Goal: Task Accomplishment & Management: Use online tool/utility

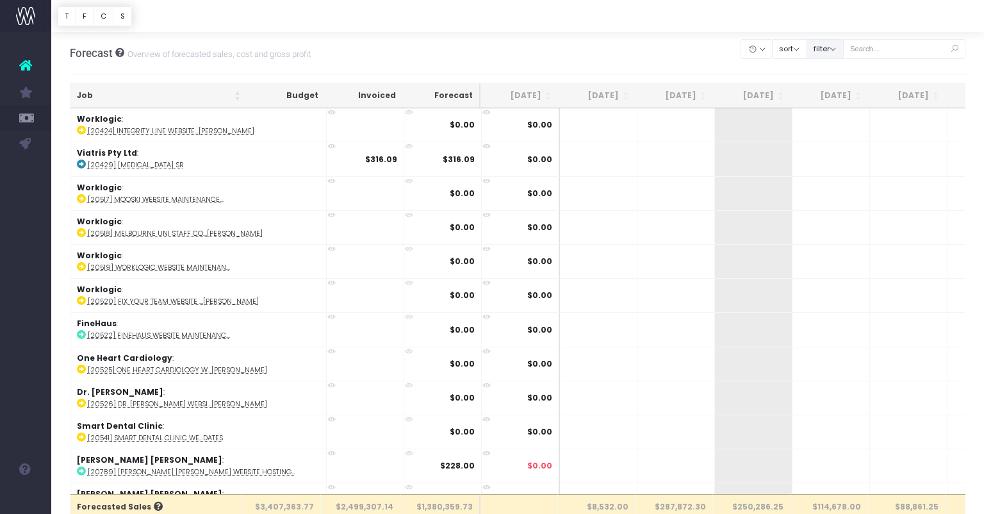
click at [844, 49] on button "filter" at bounding box center [825, 49] width 37 height 20
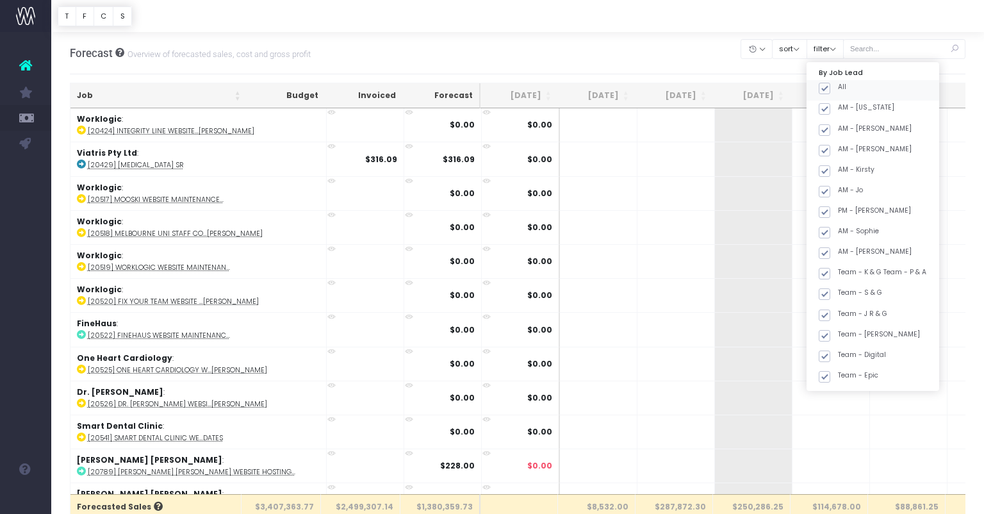
click at [830, 88] on span at bounding box center [825, 89] width 12 height 12
click at [846, 88] on input "All" at bounding box center [842, 86] width 8 height 8
checkbox input "false"
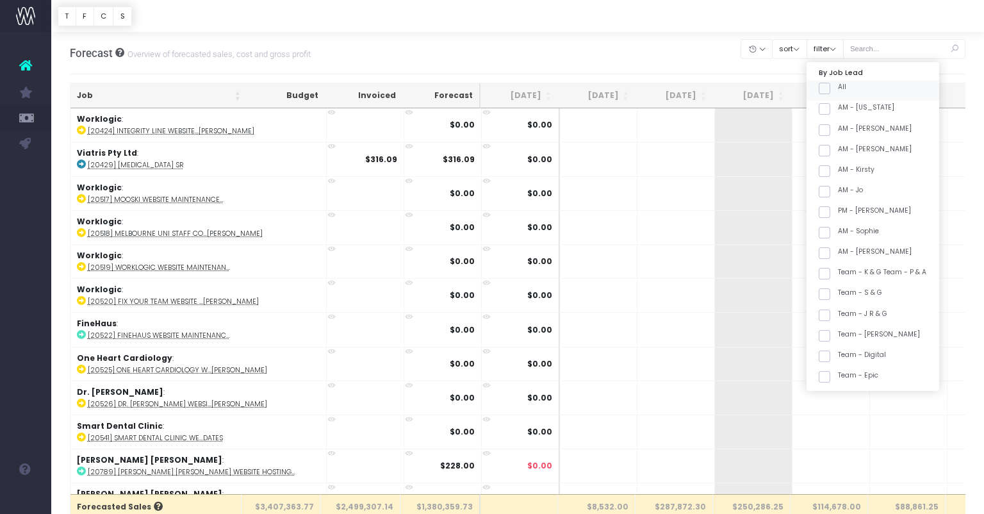
checkbox input "false"
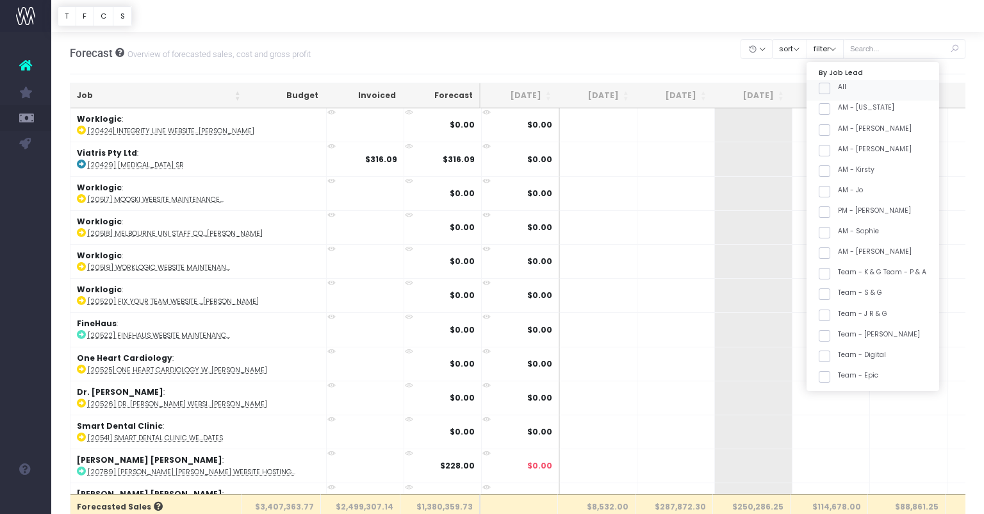
checkbox input "false"
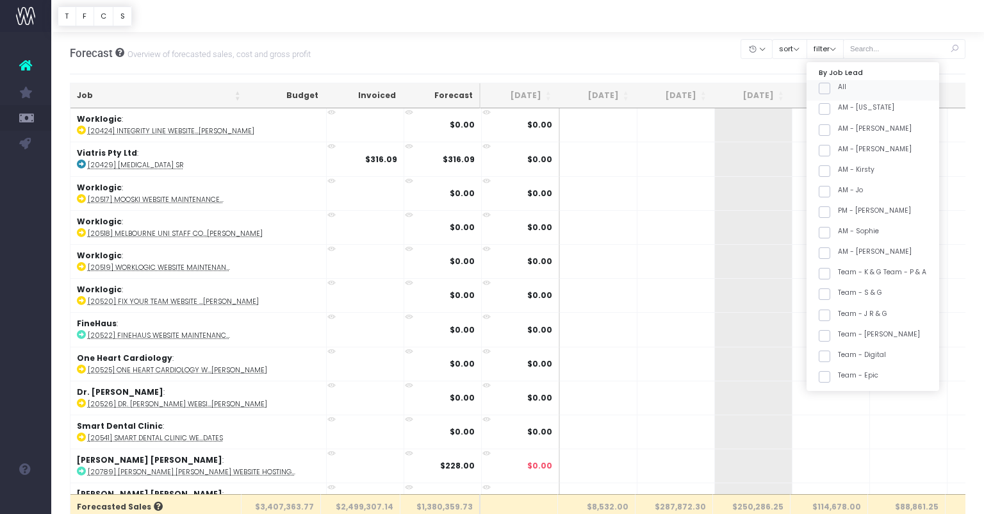
checkbox input "false"
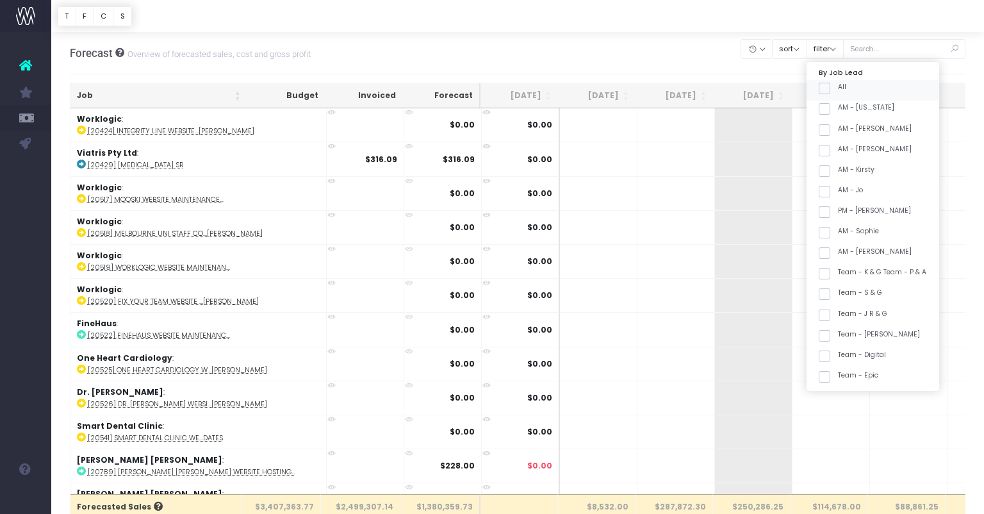
checkbox input "false"
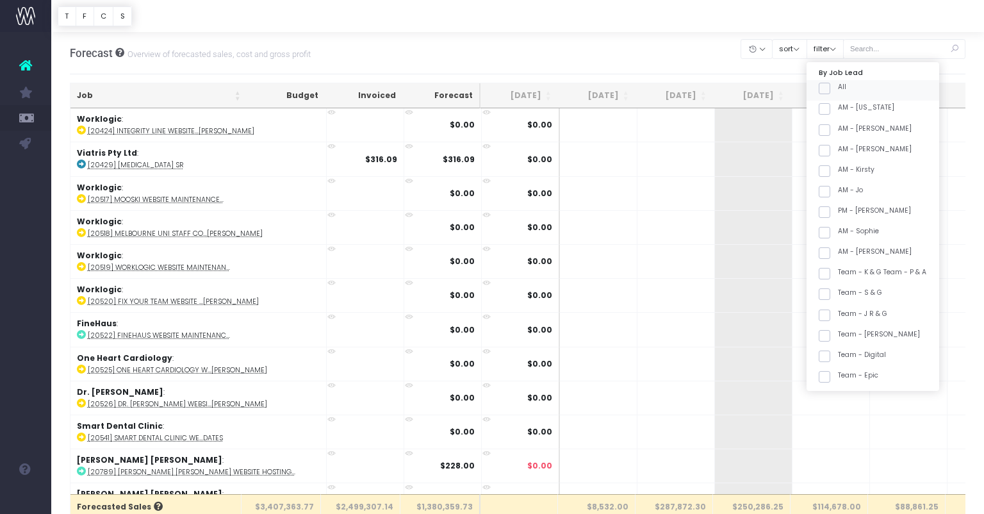
checkbox input "false"
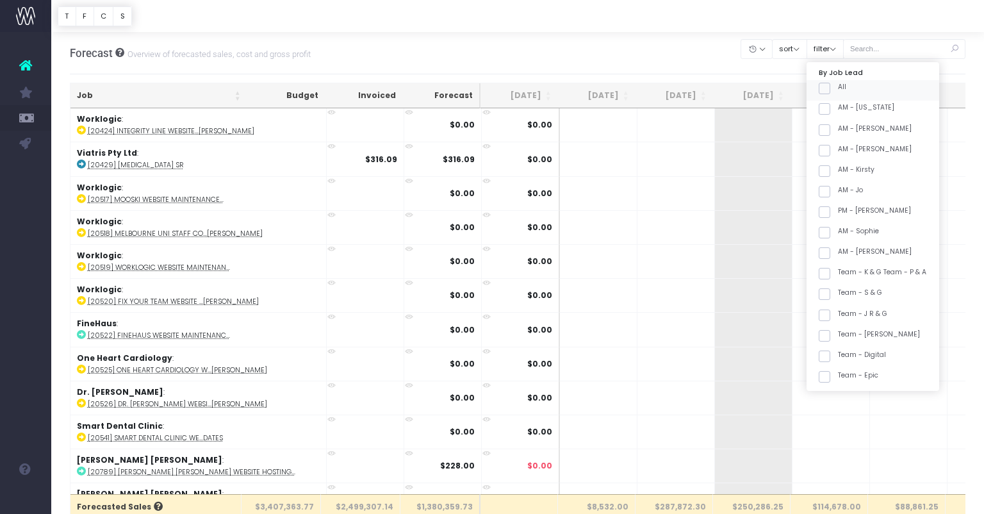
checkbox input "false"
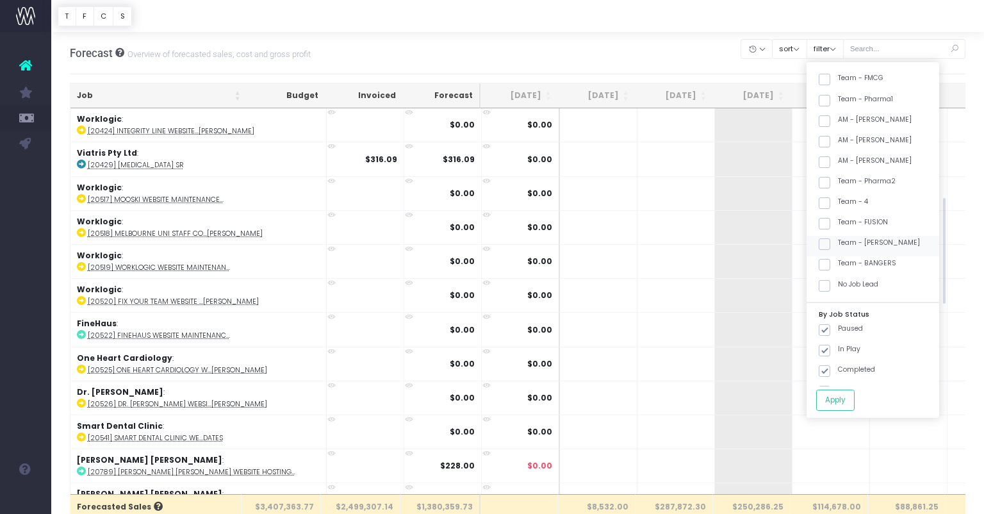
click at [894, 239] on label "Team - [PERSON_NAME]" at bounding box center [869, 243] width 101 height 10
click at [846, 239] on input "Team - [PERSON_NAME]" at bounding box center [842, 242] width 8 height 8
checkbox input "true"
click at [855, 401] on button "Apply" at bounding box center [835, 400] width 38 height 21
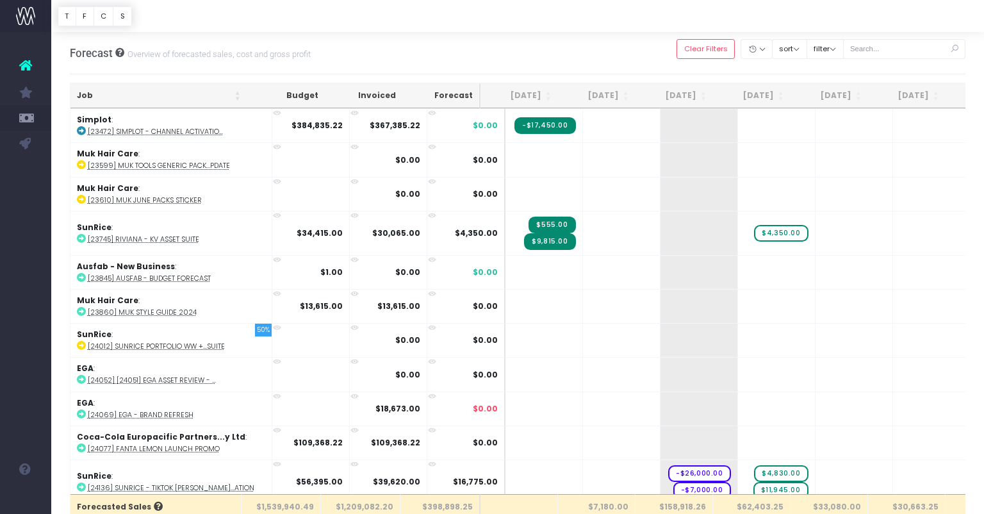
click at [197, 99] on th "Job" at bounding box center [158, 95] width 177 height 25
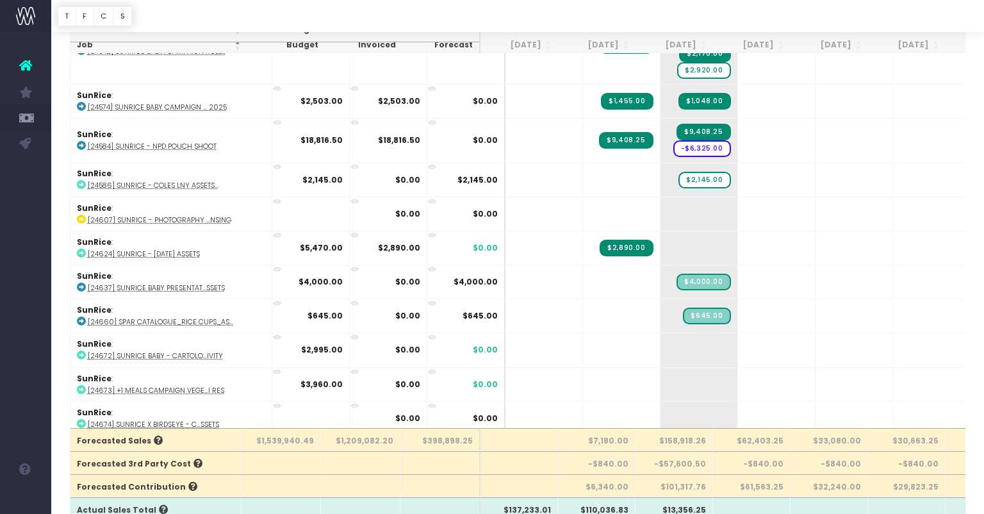
scroll to position [68, 0]
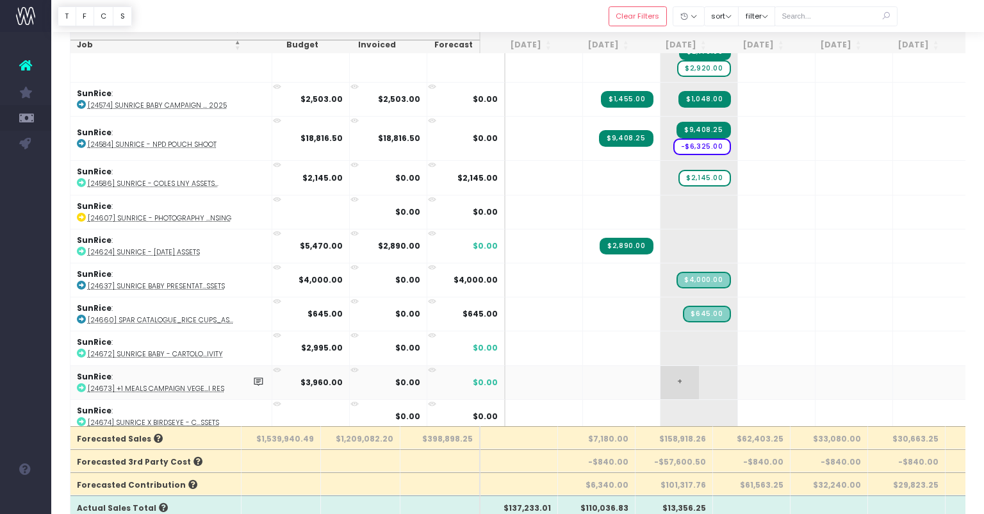
click at [665, 374] on span "+" at bounding box center [680, 382] width 38 height 33
click at [689, 374] on input "3960" at bounding box center [699, 384] width 64 height 26
click at [202, 349] on abbr "[24672] SunRice Baby - Cartolo...ivity" at bounding box center [155, 354] width 135 height 10
click at [662, 345] on span "+" at bounding box center [680, 347] width 38 height 33
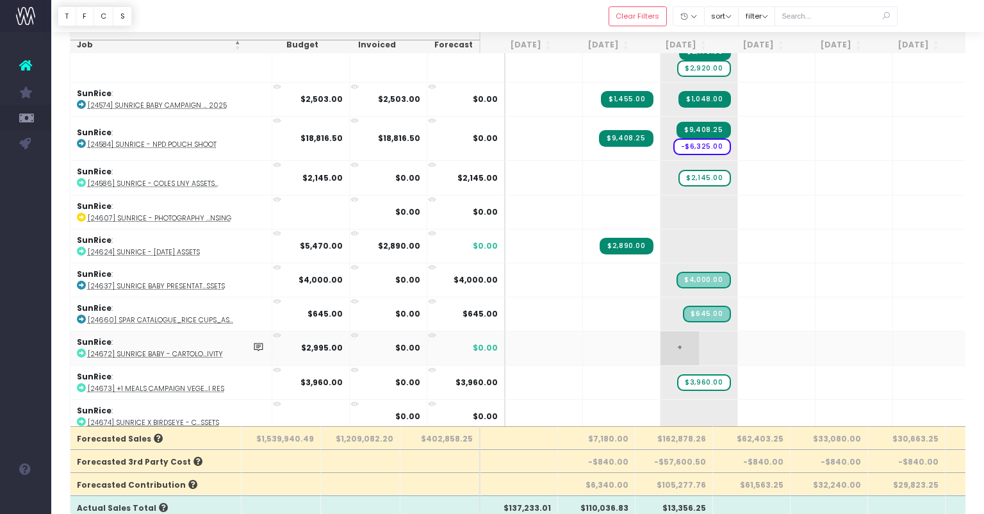
click at [662, 345] on span "+" at bounding box center [680, 347] width 38 height 33
click at [691, 344] on input "2995" at bounding box center [699, 349] width 64 height 26
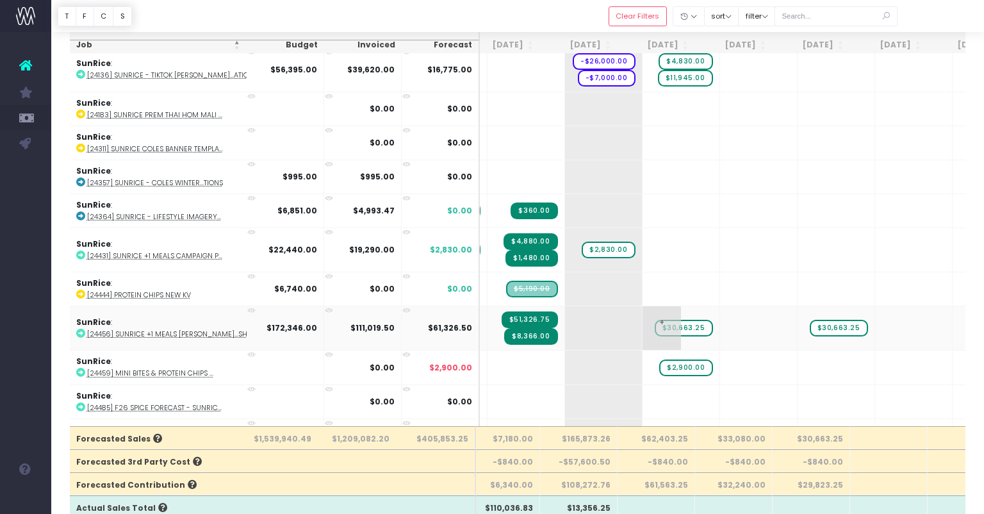
scroll to position [0, 0]
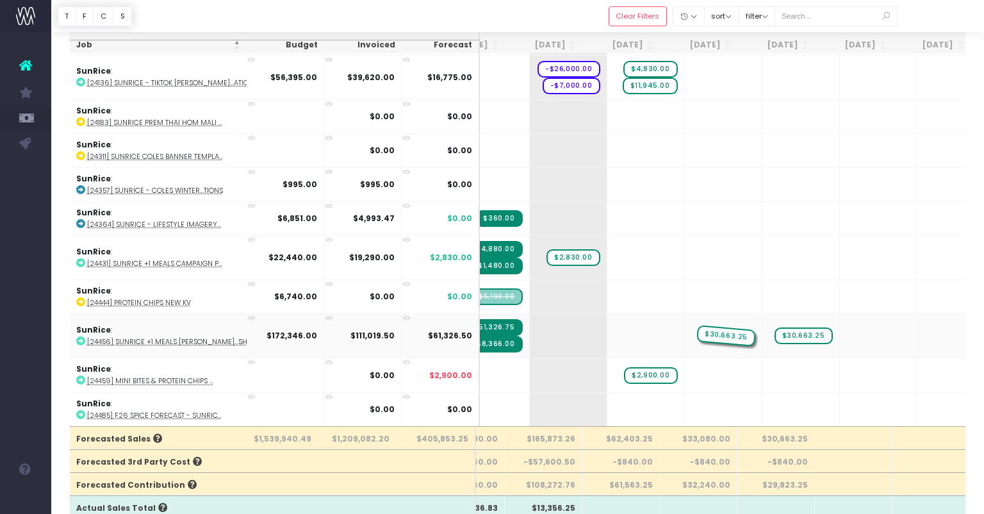
drag, startPoint x: 632, startPoint y: 325, endPoint x: 677, endPoint y: 325, distance: 44.9
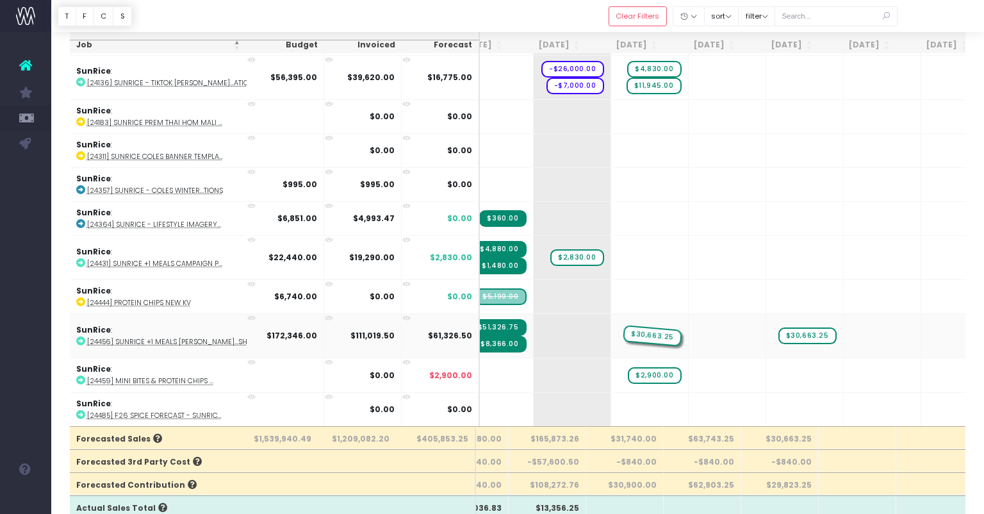
drag, startPoint x: 720, startPoint y: 332, endPoint x: 659, endPoint y: 332, distance: 60.9
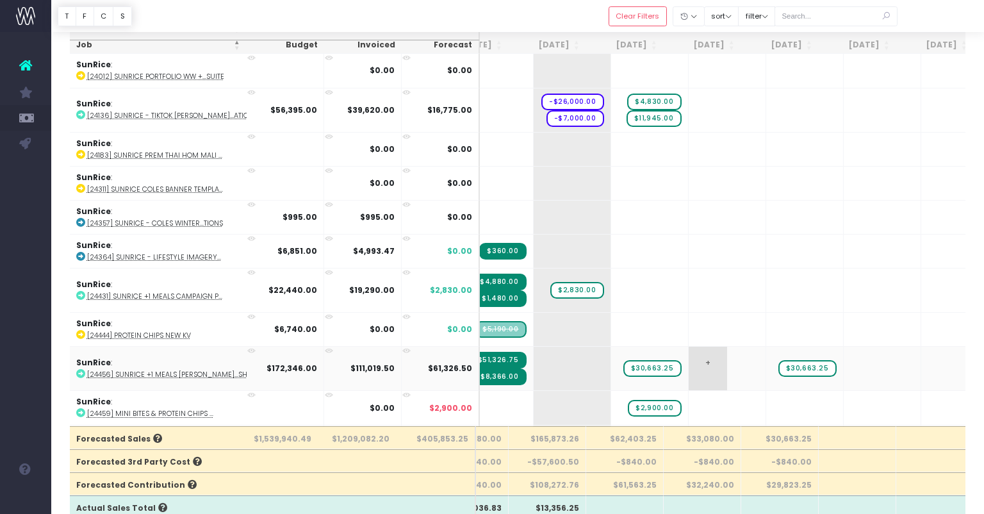
click at [689, 361] on span "+" at bounding box center [708, 369] width 38 height 44
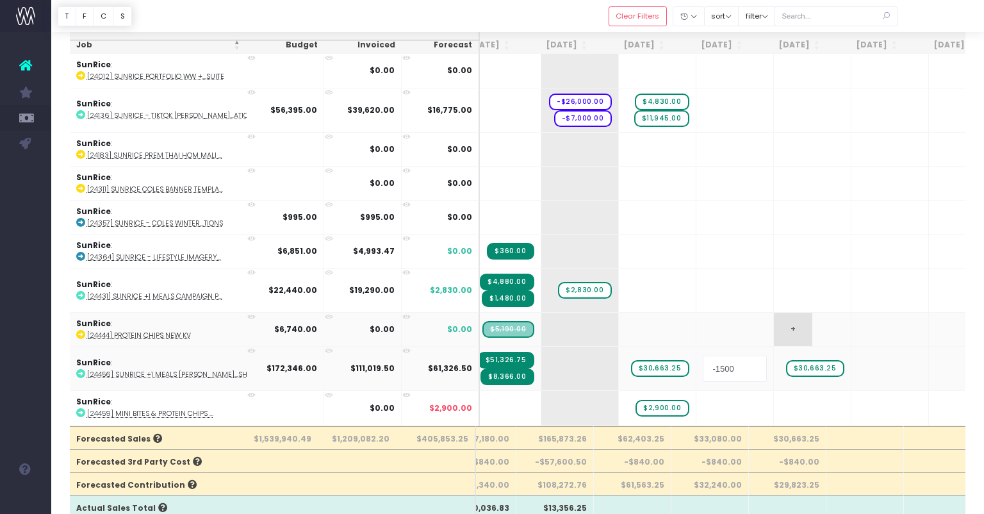
type input "-15000"
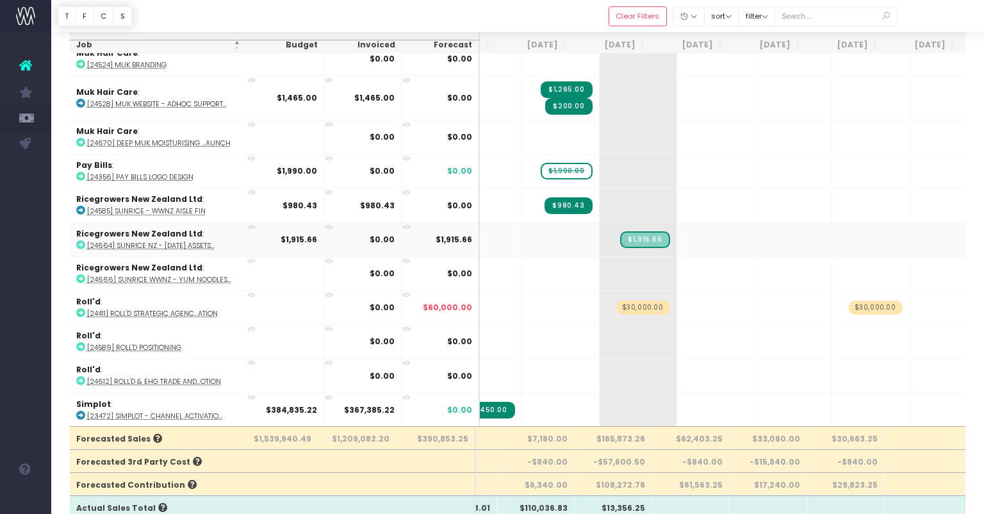
scroll to position [0, 62]
click at [193, 276] on abbr "[24666] SunRice WWNZ - YUM Noodles..." at bounding box center [159, 280] width 144 height 10
click at [183, 278] on abbr "[24666] SunRice WWNZ - YUM Noodles..." at bounding box center [159, 280] width 144 height 10
click at [599, 268] on span "+" at bounding box center [618, 273] width 38 height 33
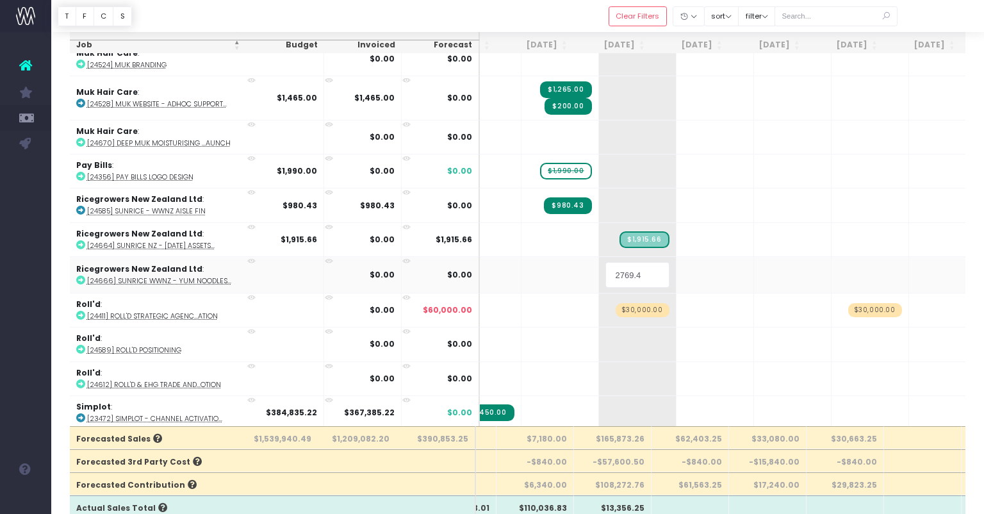
type input "2769.41"
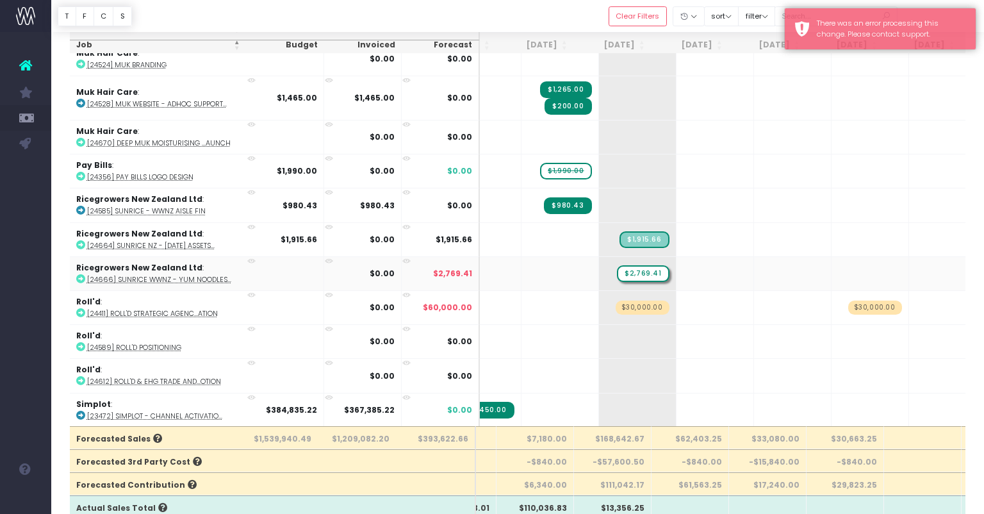
click at [624, 268] on span "$2,769.41" at bounding box center [643, 273] width 52 height 17
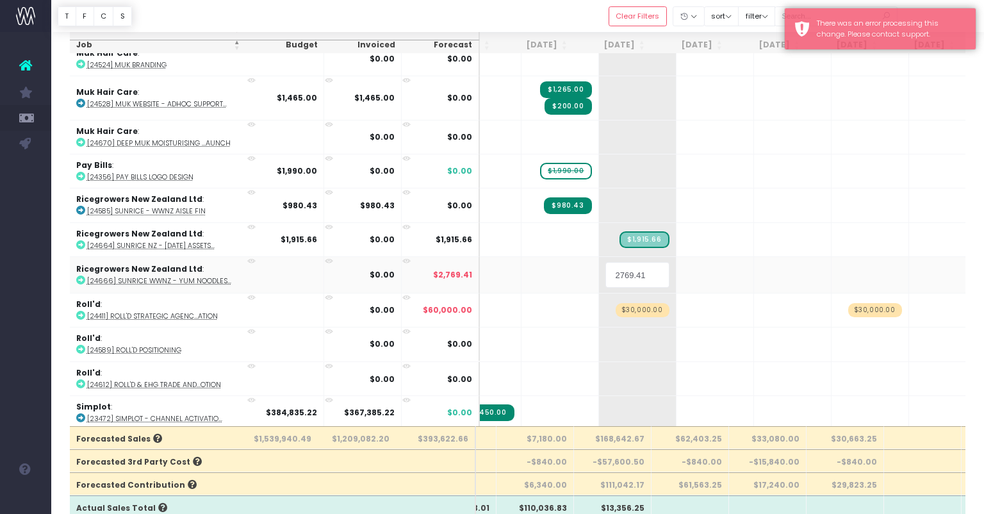
click at [627, 272] on input "2769.41" at bounding box center [637, 275] width 64 height 26
type input "2769.46"
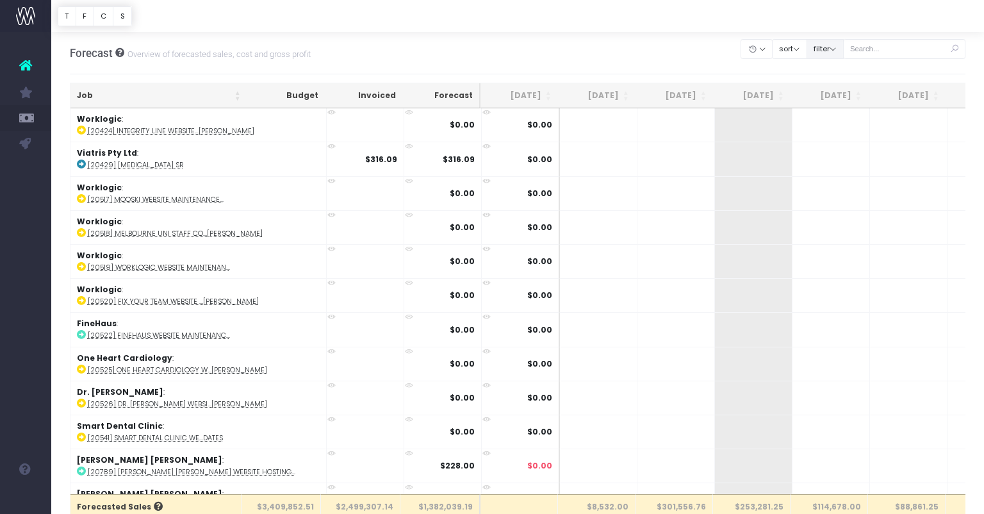
click at [844, 53] on button "filter" at bounding box center [825, 49] width 37 height 20
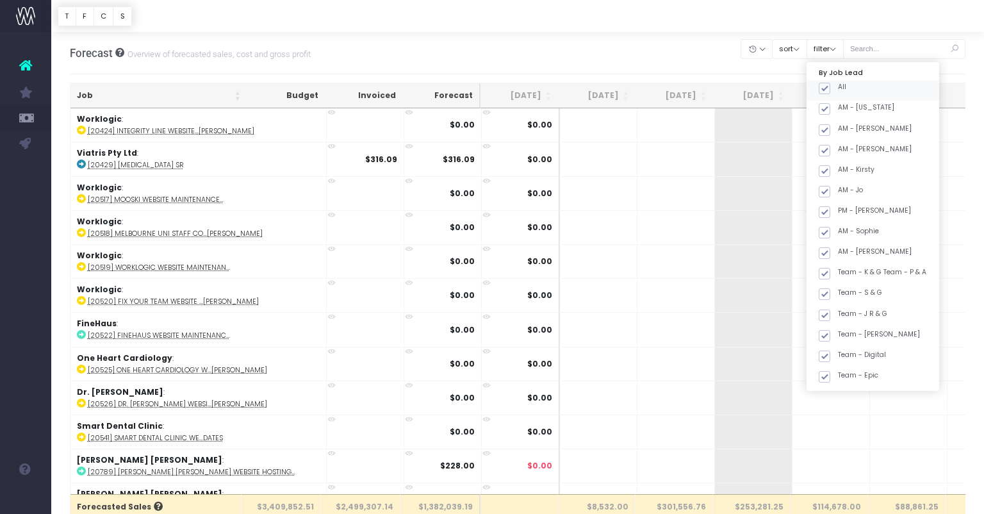
drag, startPoint x: 842, startPoint y: 92, endPoint x: 861, endPoint y: 140, distance: 52.4
click at [830, 93] on span at bounding box center [825, 89] width 12 height 12
click at [843, 90] on input "All" at bounding box center [842, 86] width 8 height 8
checkbox input "false"
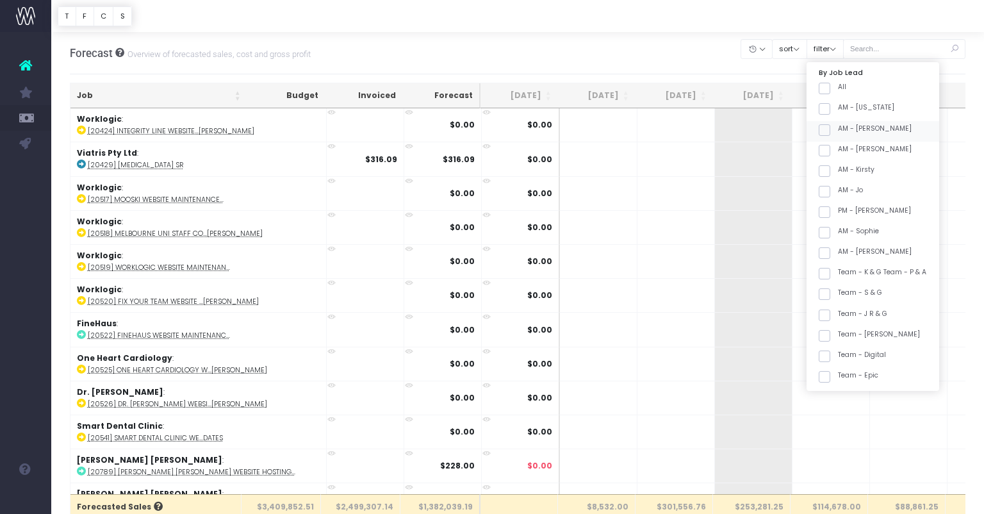
checkbox input "false"
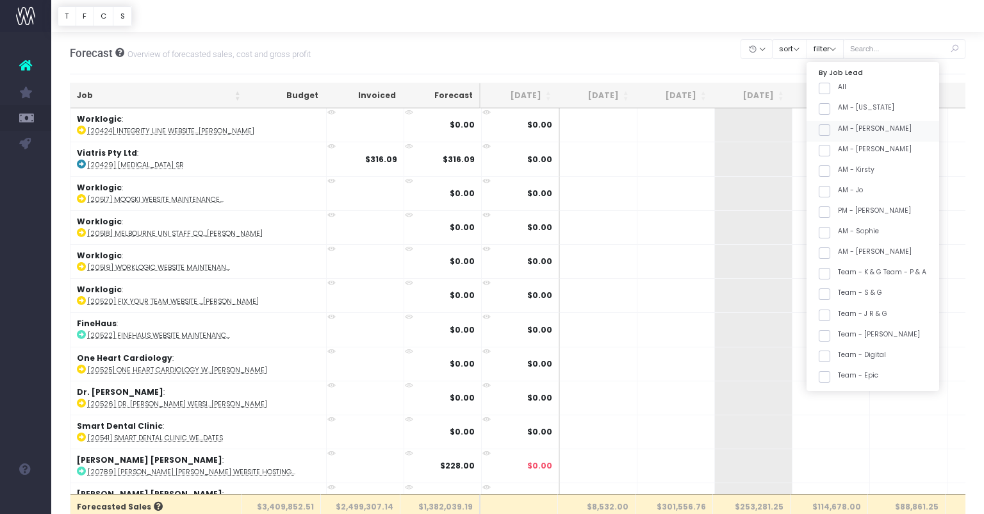
checkbox input "false"
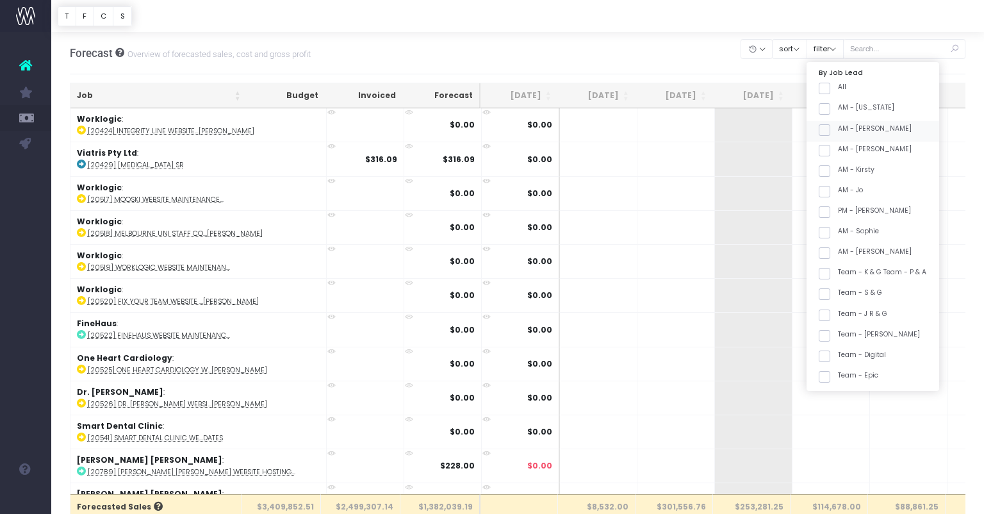
checkbox input "false"
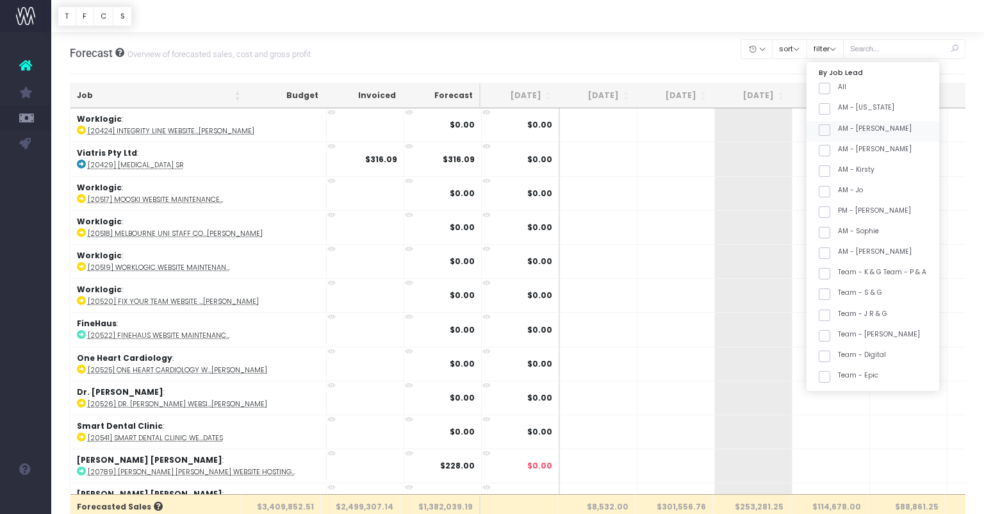
checkbox input "false"
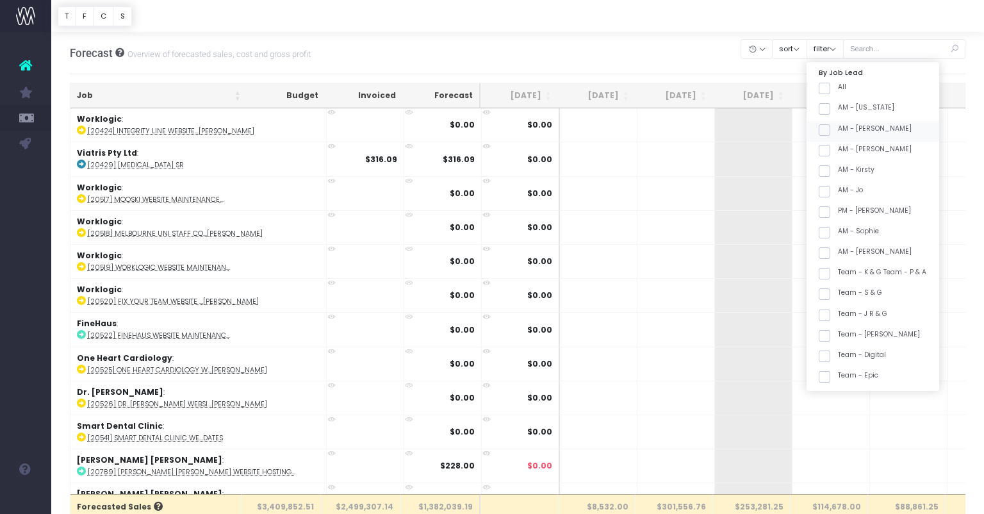
checkbox input "false"
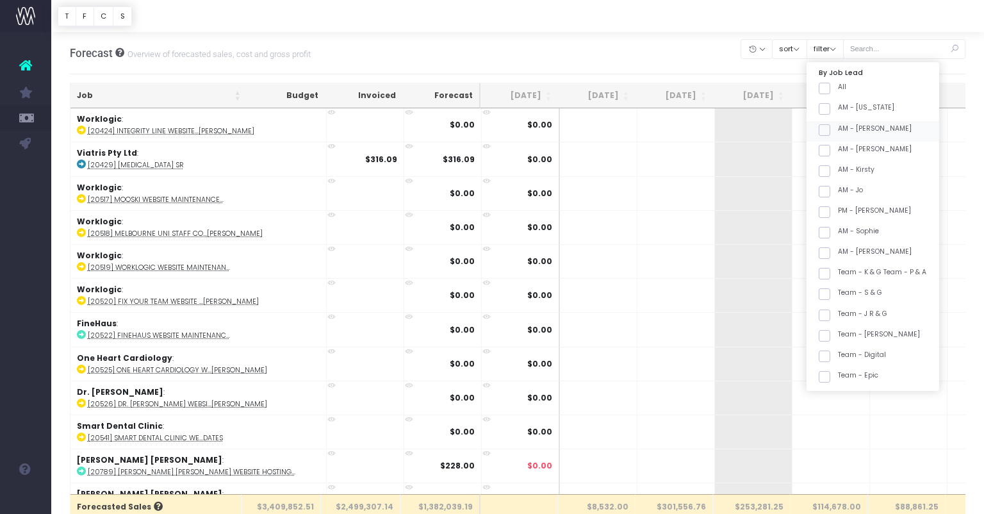
checkbox input "false"
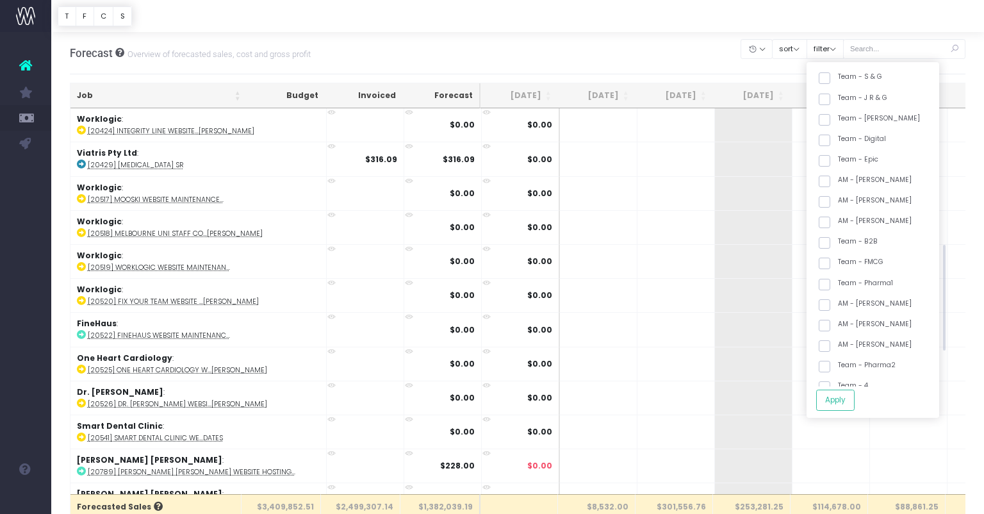
scroll to position [334, 0]
drag, startPoint x: 872, startPoint y: 310, endPoint x: 870, endPoint y: 323, distance: 13.0
click at [872, 310] on label "Team - [PERSON_NAME]" at bounding box center [869, 309] width 101 height 10
click at [846, 310] on input "Team - [PERSON_NAME]" at bounding box center [842, 308] width 8 height 8
checkbox input "true"
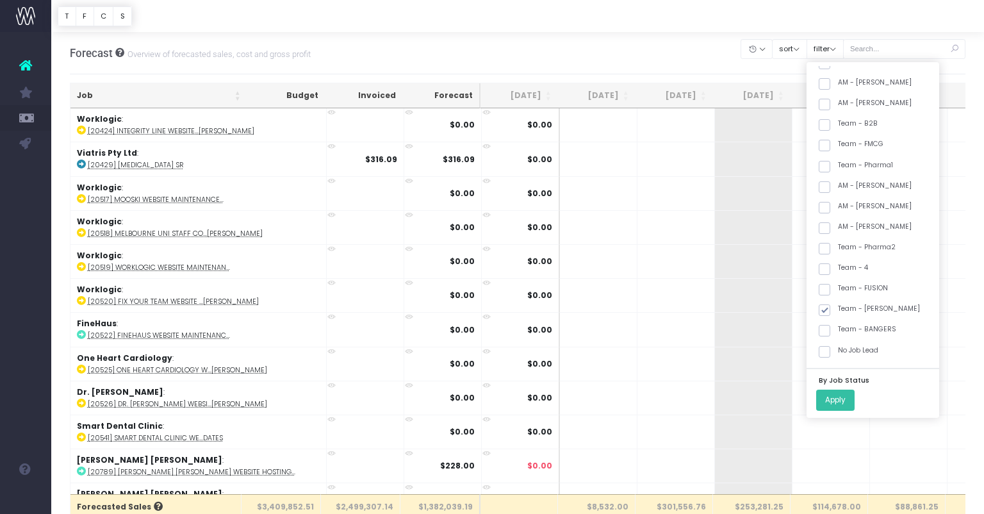
click at [847, 404] on button "Apply" at bounding box center [835, 400] width 38 height 21
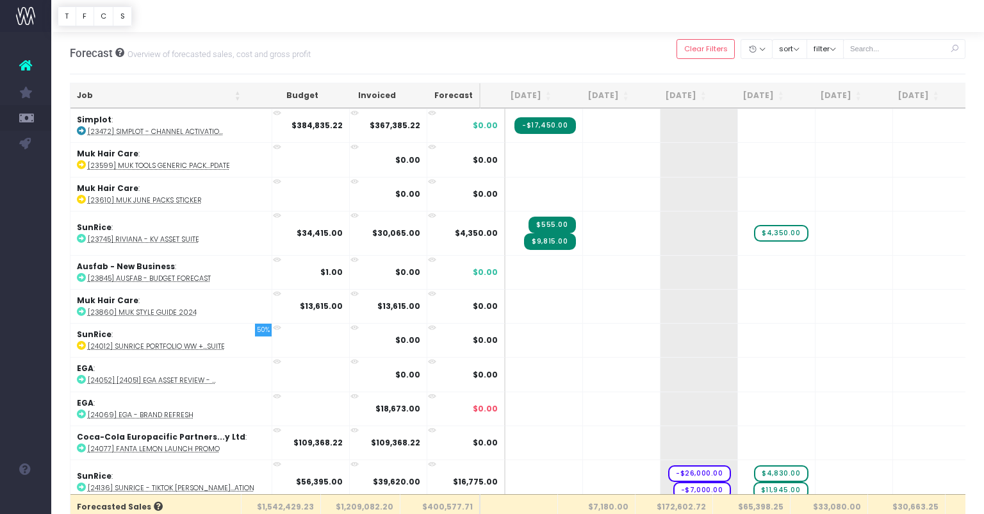
click at [154, 92] on th "Job" at bounding box center [158, 95] width 177 height 25
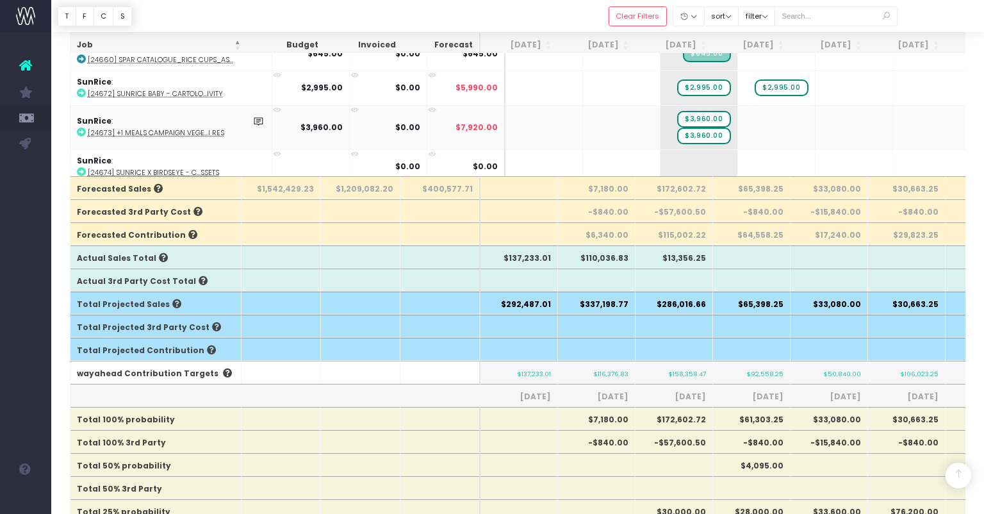
scroll to position [2332, 0]
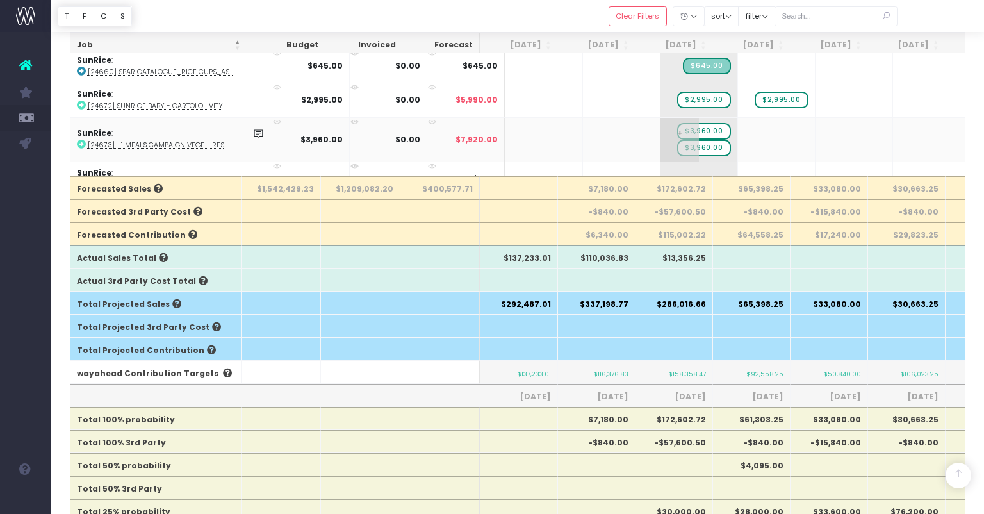
click at [684, 123] on span "$3,960.00" at bounding box center [703, 131] width 53 height 17
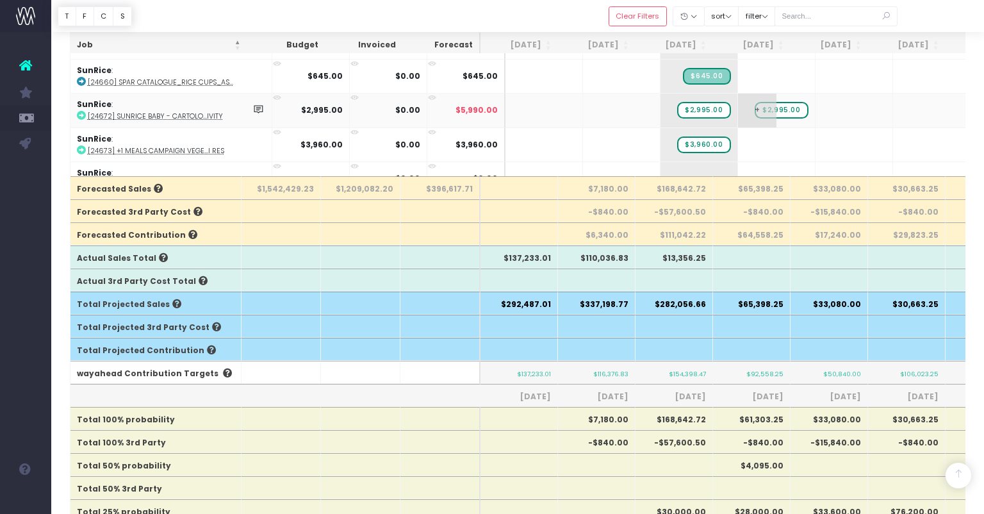
scroll to position [2319, 0]
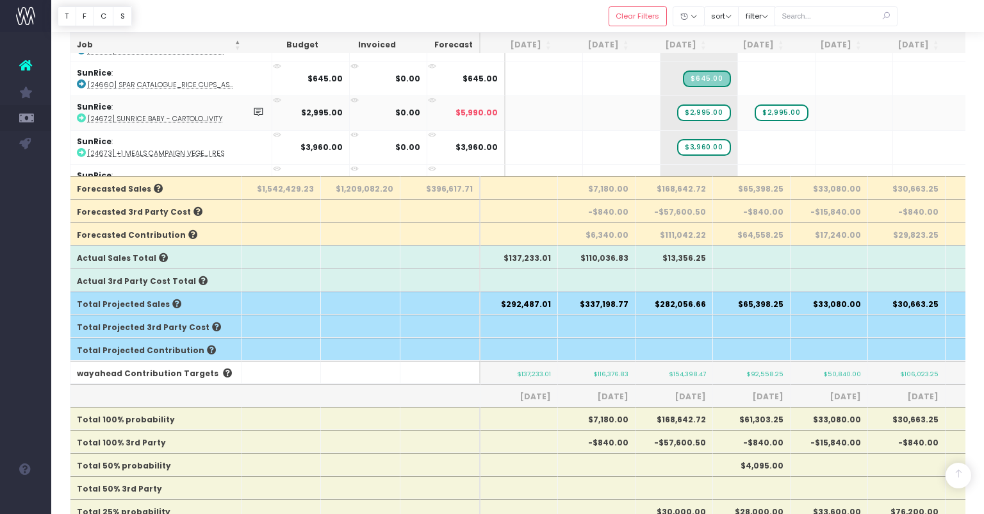
click at [192, 114] on abbr "[24672] SunRice Baby - Cartolo...ivity" at bounding box center [155, 119] width 135 height 10
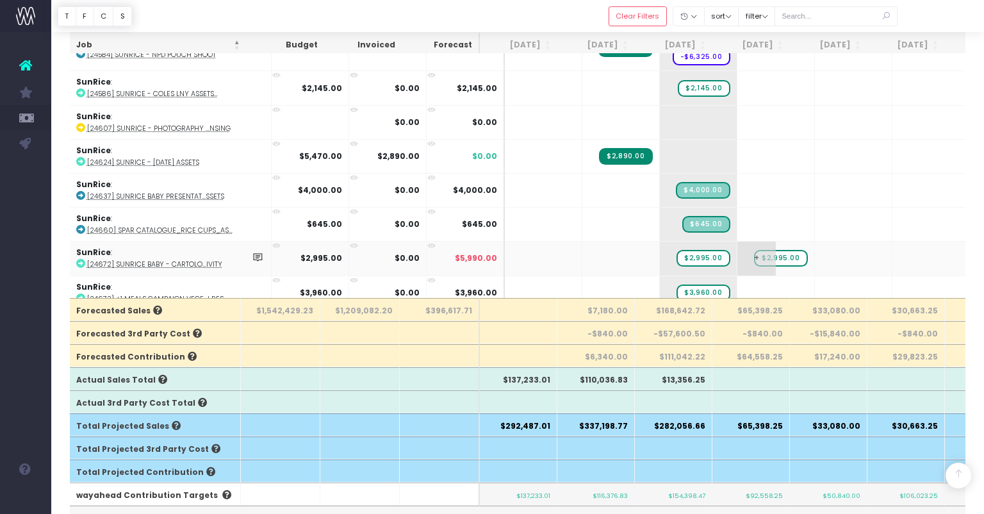
scroll to position [195, 0]
click at [759, 254] on span "$2,995.00" at bounding box center [780, 259] width 53 height 17
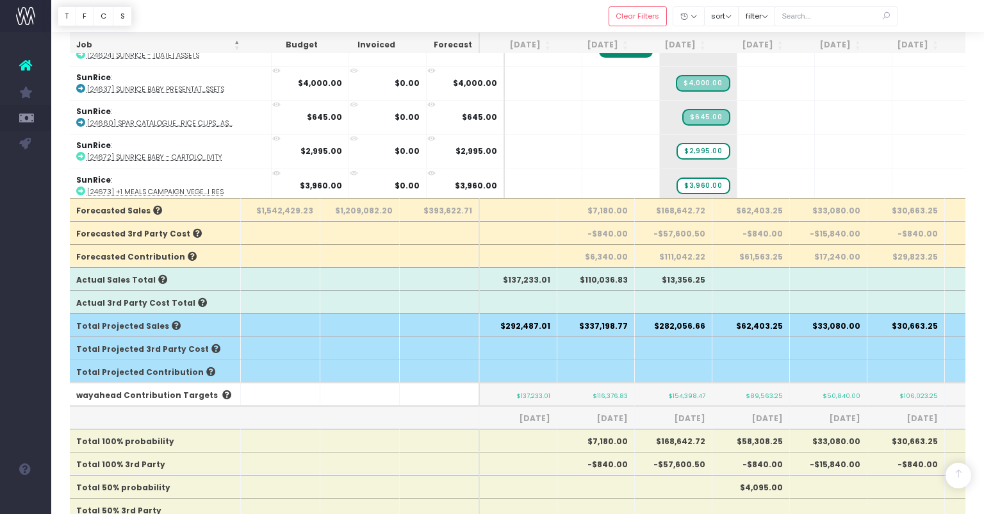
scroll to position [305, 0]
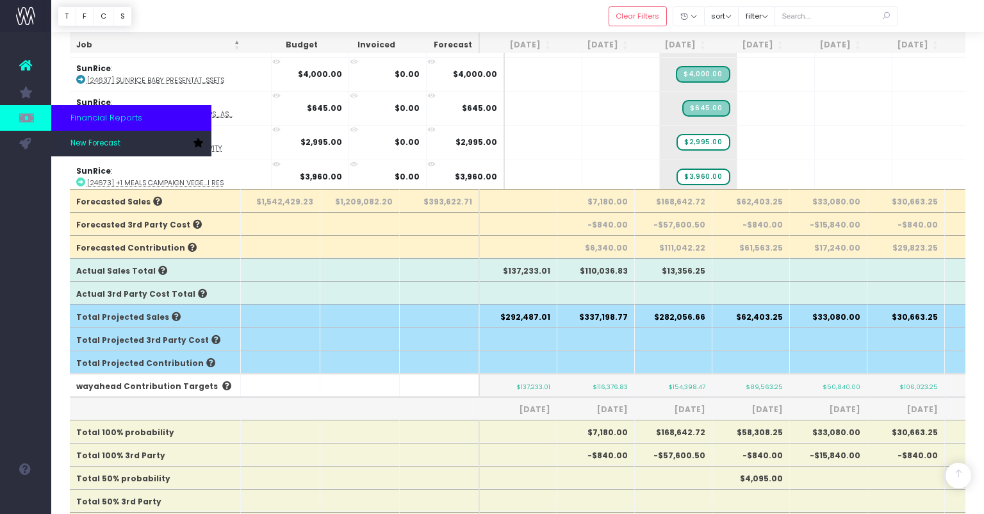
click at [93, 117] on span "Financial Reports" at bounding box center [106, 117] width 72 height 13
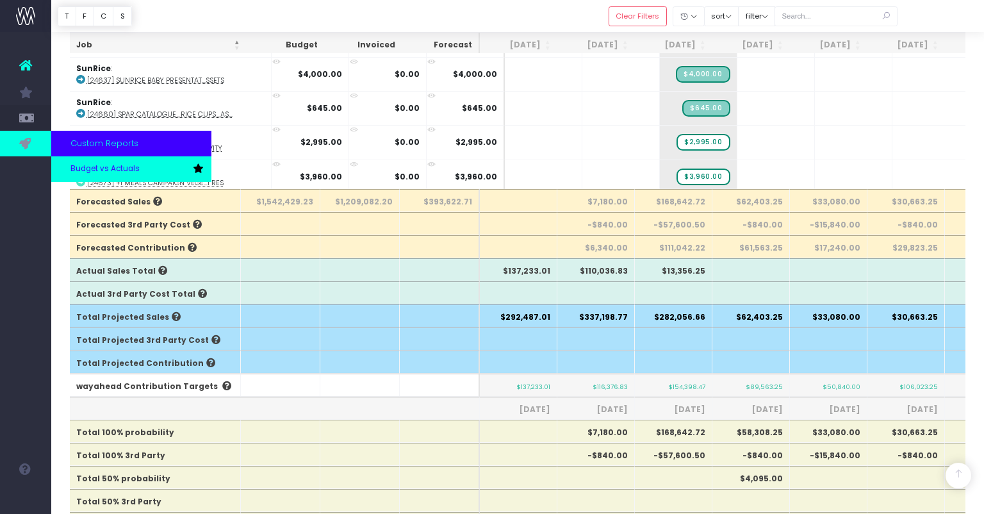
click at [96, 172] on span "Budget vs Actuals" at bounding box center [104, 169] width 69 height 12
